Goal: Information Seeking & Learning: Learn about a topic

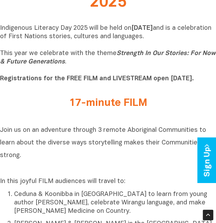
scroll to position [138, 0]
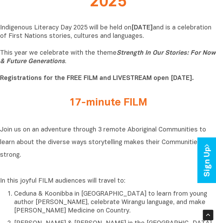
click at [78, 75] on p "Indigenous Literacy Day 2025 will be held [DATE][DATE] and is a celebration of …" at bounding box center [108, 53] width 216 height 59
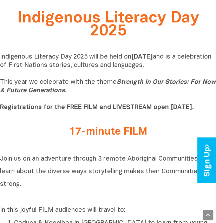
scroll to position [109, 0]
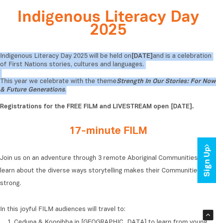
drag, startPoint x: 74, startPoint y: 100, endPoint x: 0, endPoint y: 59, distance: 84.0
click at [0, 59] on p "Indigenous Literacy Day 2025 will be held [DATE][DATE] and is a celebration of …" at bounding box center [108, 81] width 216 height 59
copy p "Indigenous Literacy Day 2025 will be held [DATE][DATE] and is a celebration of …"
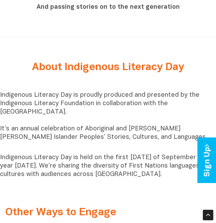
scroll to position [726, 0]
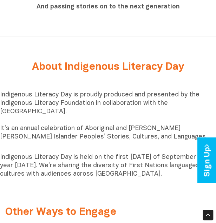
click at [101, 107] on p "Indigenous Literacy Day is proudly produced and presented by the Indigenous Lit…" at bounding box center [108, 120] width 216 height 59
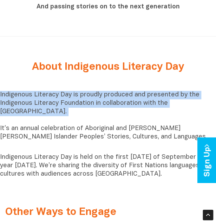
click at [101, 107] on p "Indigenous Literacy Day is proudly produced and presented by the Indigenous Lit…" at bounding box center [108, 120] width 216 height 59
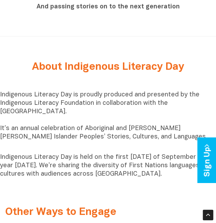
drag, startPoint x: 101, startPoint y: 107, endPoint x: 126, endPoint y: 145, distance: 45.5
click at [126, 145] on p "Indigenous Literacy Day is proudly produced and presented by the Indigenous Lit…" at bounding box center [108, 120] width 216 height 59
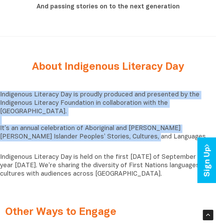
drag, startPoint x: 113, startPoint y: 138, endPoint x: -1, endPoint y: 96, distance: 121.3
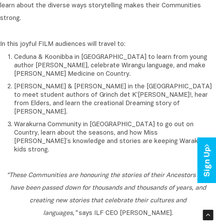
scroll to position [273, 0]
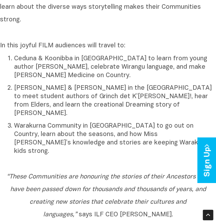
drag, startPoint x: 26, startPoint y: 6, endPoint x: 39, endPoint y: 29, distance: 26.7
click at [39, 29] on h2 "Join us on an adventure through 3 remote Aboriginal Communities to learn about …" at bounding box center [108, 13] width 216 height 51
click at [25, 7] on span "Join us on an adventure through 3 remote Aboriginal Communities to learn about …" at bounding box center [103, 7] width 206 height 31
drag, startPoint x: 23, startPoint y: 6, endPoint x: 32, endPoint y: 37, distance: 32.5
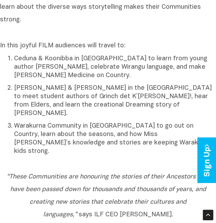
click at [32, 37] on h2 "Join us on an adventure through 3 remote Aboriginal Communities to learn about …" at bounding box center [108, 13] width 216 height 51
copy span "on an adventure through 3 remote Aboriginal Communities to learn about the dive…"
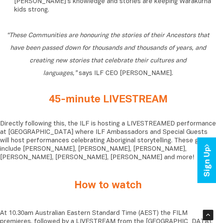
scroll to position [413, 0]
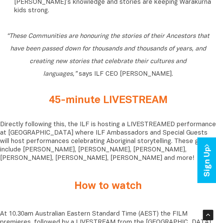
drag, startPoint x: 111, startPoint y: 100, endPoint x: 74, endPoint y: 92, distance: 38.4
click at [74, 92] on div "45-minute LIVESTREAM" at bounding box center [108, 102] width 216 height 26
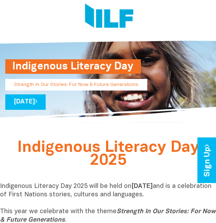
scroll to position [0, 0]
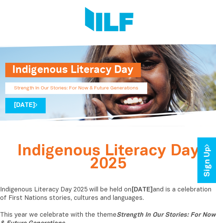
click at [109, 21] on img at bounding box center [109, 20] width 48 height 26
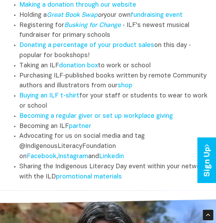
scroll to position [990, 0]
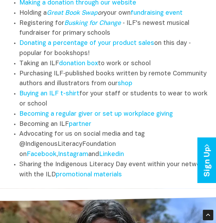
click at [25, 76] on li "Purchasing ILF‑published books written by remote Community authors and illustra…" at bounding box center [114, 79] width 191 height 20
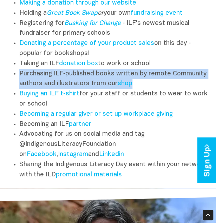
drag, startPoint x: 21, startPoint y: 74, endPoint x: 139, endPoint y: 87, distance: 118.2
click at [139, 87] on li "Purchasing ILF‑published books written by remote Community authors and illustra…" at bounding box center [114, 79] width 191 height 20
copy li "Purchasing ILF‑published books written by remote Community authors and illustra…"
